Goal: Transaction & Acquisition: Book appointment/travel/reservation

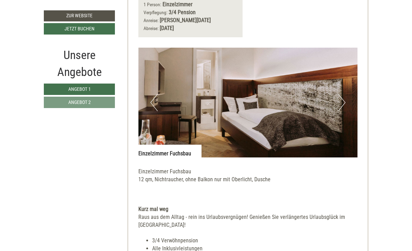
scroll to position [480, 0]
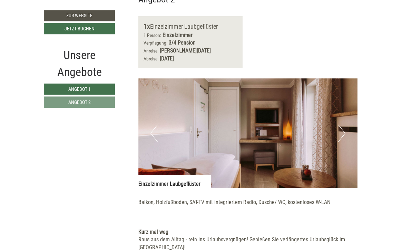
click at [341, 125] on button "Next" at bounding box center [341, 133] width 7 height 17
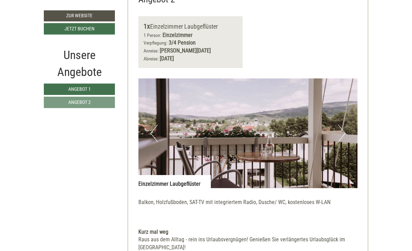
click at [342, 124] on button "Next" at bounding box center [341, 132] width 7 height 17
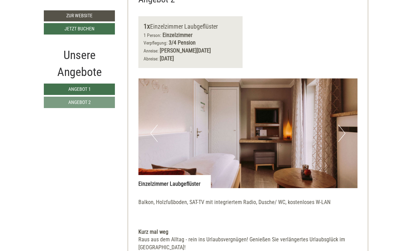
click at [346, 114] on img at bounding box center [247, 133] width 219 height 110
click at [341, 124] on button "Next" at bounding box center [341, 132] width 7 height 17
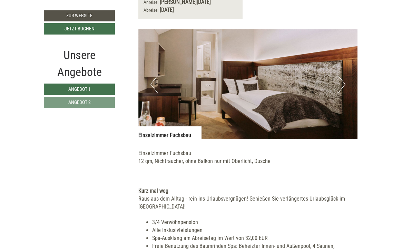
scroll to position [501, 0]
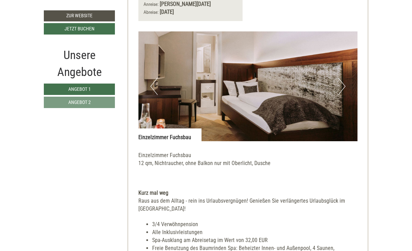
click at [341, 78] on button "Next" at bounding box center [341, 86] width 7 height 17
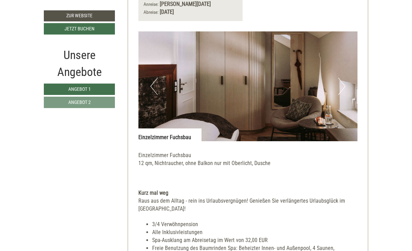
click at [338, 78] on button "Next" at bounding box center [341, 86] width 7 height 17
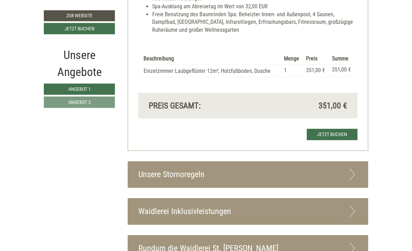
scroll to position [1198, 0]
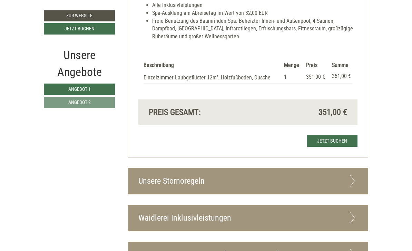
click at [331, 135] on link "Jetzt buchen" at bounding box center [331, 140] width 51 height 11
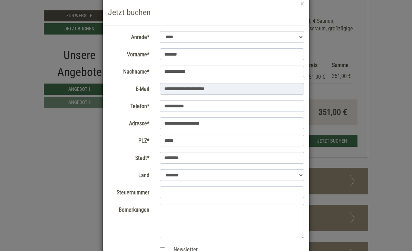
scroll to position [15, 0]
click at [301, 175] on select "**********" at bounding box center [232, 175] width 144 height 12
select select "*"
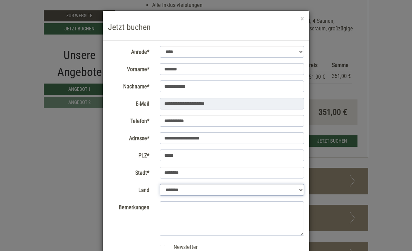
scroll to position [0, 0]
click at [385, 95] on div "**********" at bounding box center [206, 125] width 412 height 251
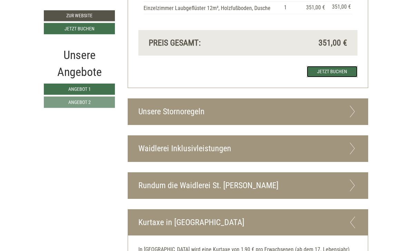
scroll to position [1267, 0]
click at [335, 66] on link "Jetzt buchen" at bounding box center [331, 71] width 51 height 11
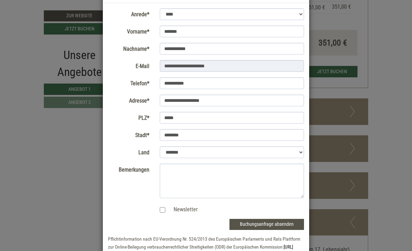
scroll to position [38, 0]
click at [272, 222] on button "Buchungsanfrage absenden" at bounding box center [266, 224] width 74 height 11
